Goal: Information Seeking & Learning: Understand process/instructions

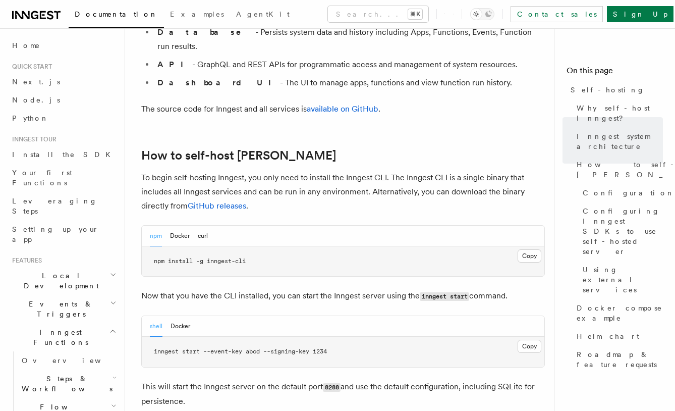
scroll to position [955, 0]
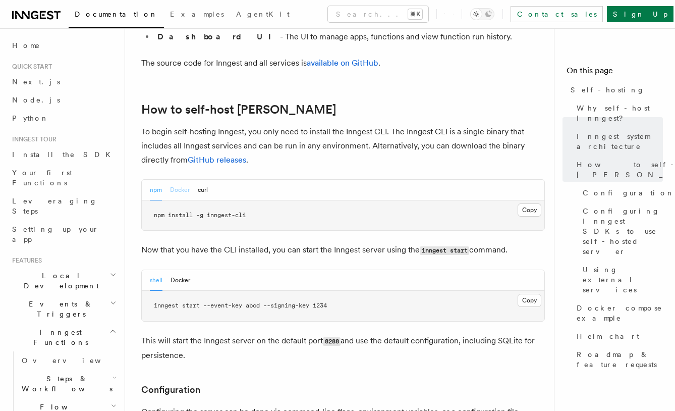
click at [186, 180] on button "Docker" at bounding box center [180, 190] width 20 height 21
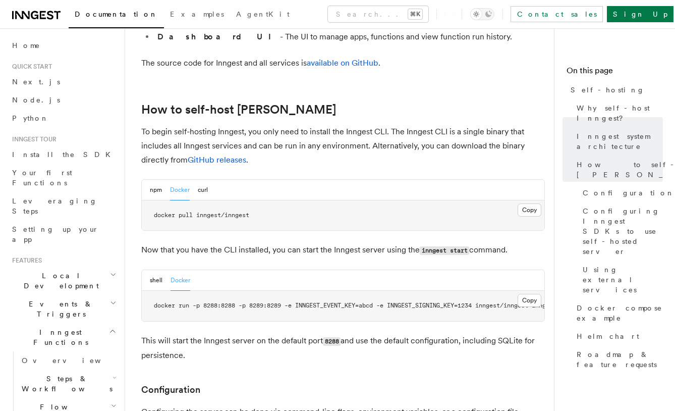
click at [234, 211] on span "docker pull inngest/inngest" at bounding box center [201, 214] width 95 height 7
drag, startPoint x: 234, startPoint y: 189, endPoint x: 212, endPoint y: 189, distance: 21.2
click at [212, 211] on span "docker pull inngest/inngest" at bounding box center [201, 214] width 95 height 7
copy span "inngest/inngest"
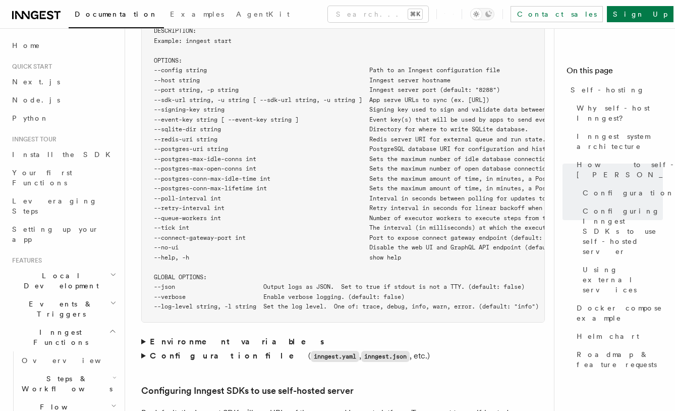
scroll to position [1868, 0]
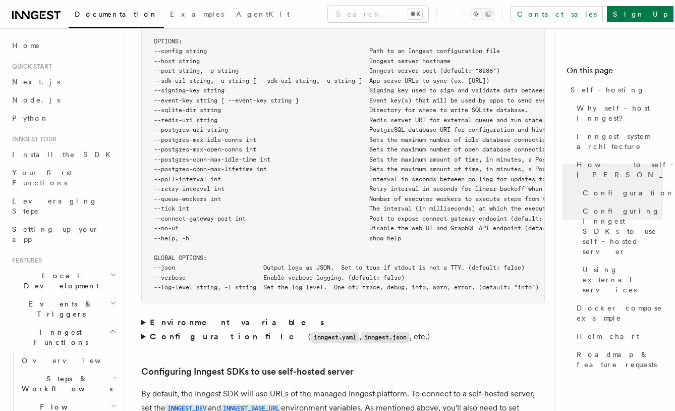
click at [172, 331] on strong "Configuration file" at bounding box center [229, 336] width 158 height 10
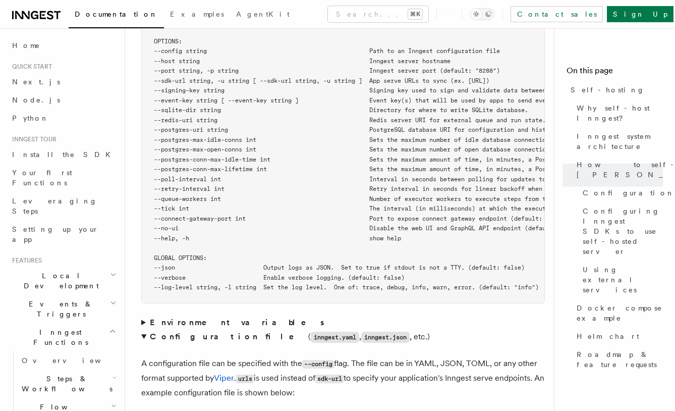
click at [179, 317] on strong "Environment variables" at bounding box center [238, 322] width 176 height 10
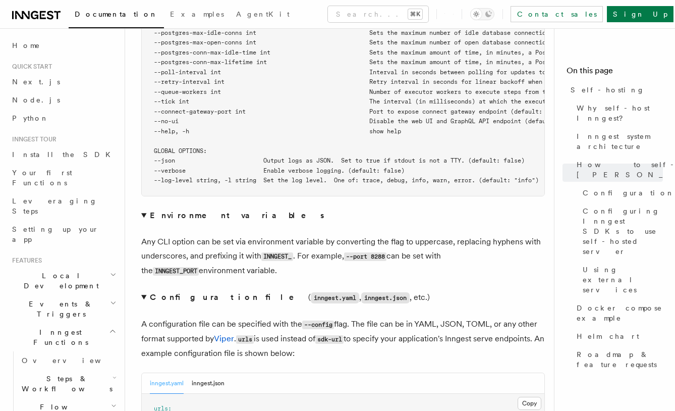
scroll to position [2028, 0]
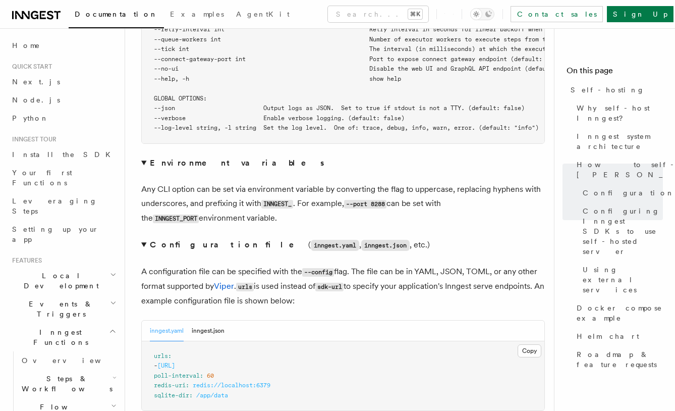
click at [182, 240] on strong "Configuration file" at bounding box center [229, 245] width 158 height 10
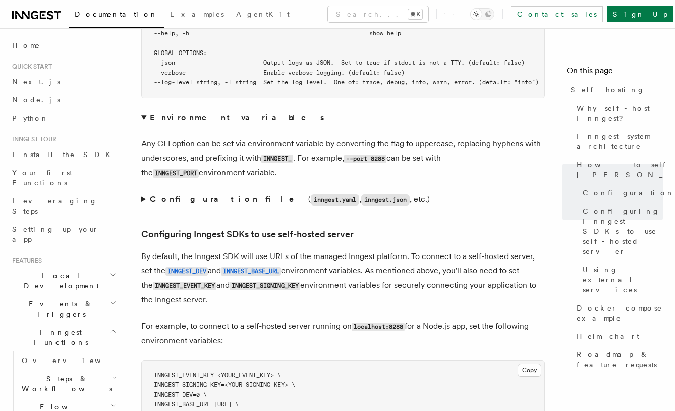
scroll to position [2078, 0]
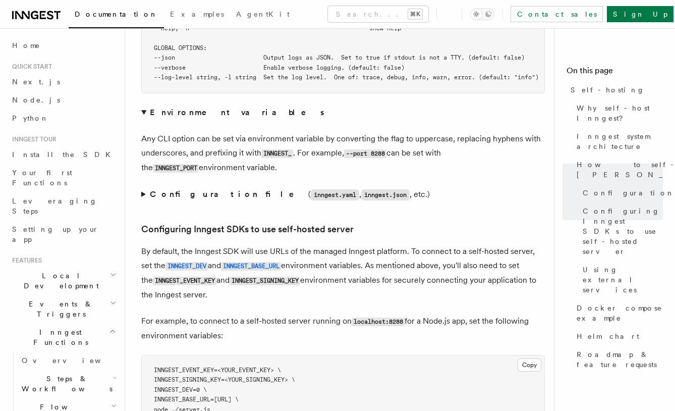
click at [185, 189] on strong "Configuration file" at bounding box center [229, 194] width 158 height 10
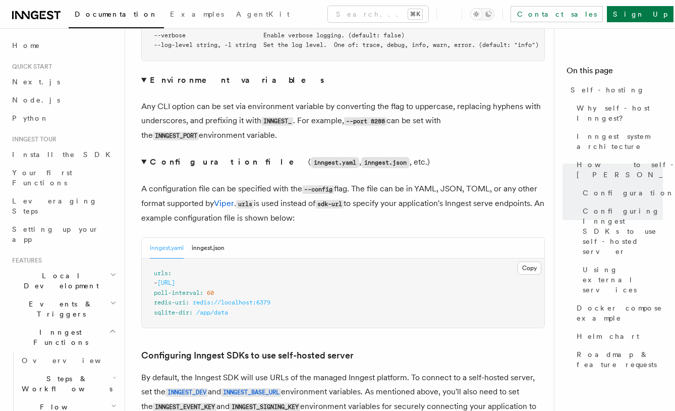
scroll to position [2111, 0]
click at [209, 237] on button "inngest.json" at bounding box center [208, 247] width 33 height 21
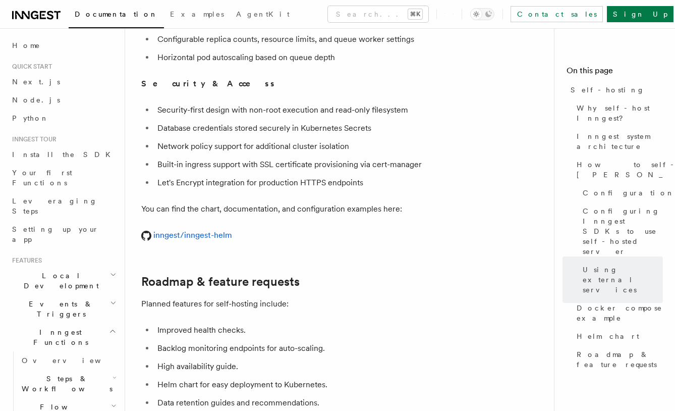
scroll to position [3934, 0]
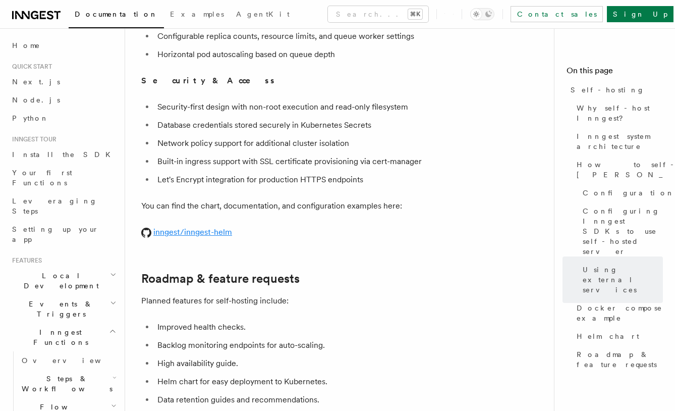
click at [204, 227] on link "inngest/inngest-helm" at bounding box center [186, 232] width 91 height 10
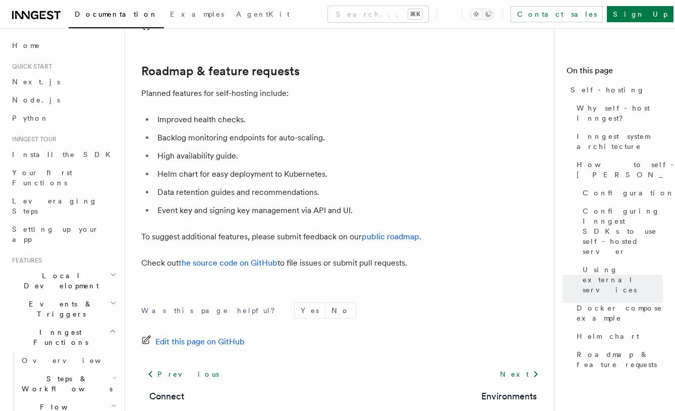
scroll to position [4135, 0]
